Goal: Complete application form

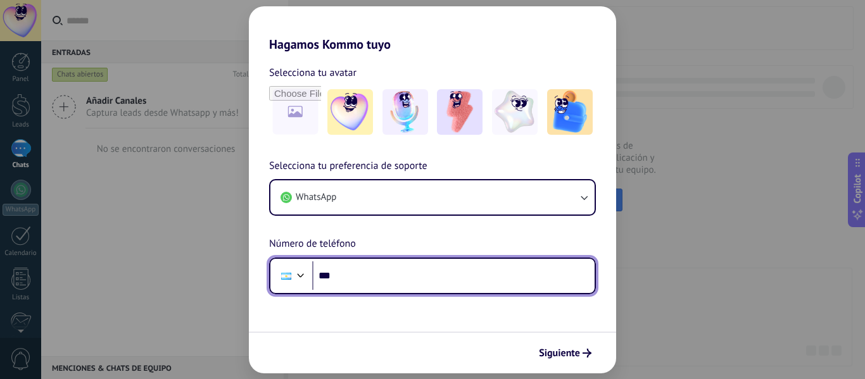
click at [375, 289] on input "***" at bounding box center [453, 275] width 282 height 29
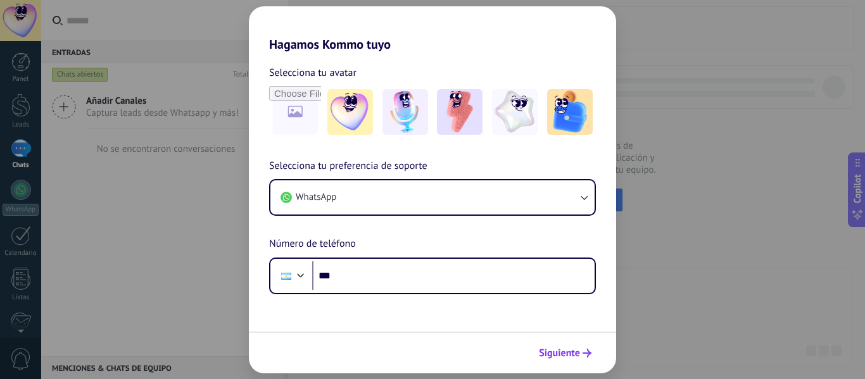
click at [560, 358] on span "Siguiente" at bounding box center [559, 353] width 41 height 9
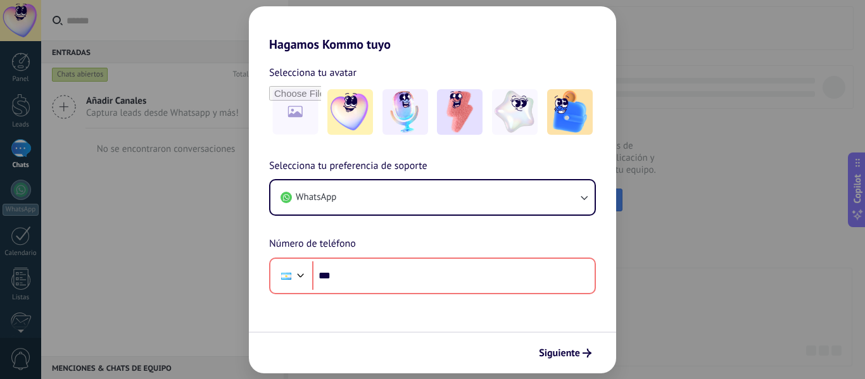
click at [161, 289] on div "Hagamos Kommo tuyo Selecciona tu avatar Selecciona tu preferencia de soporte Wh…" at bounding box center [432, 189] width 865 height 379
